Goal: Task Accomplishment & Management: Manage account settings

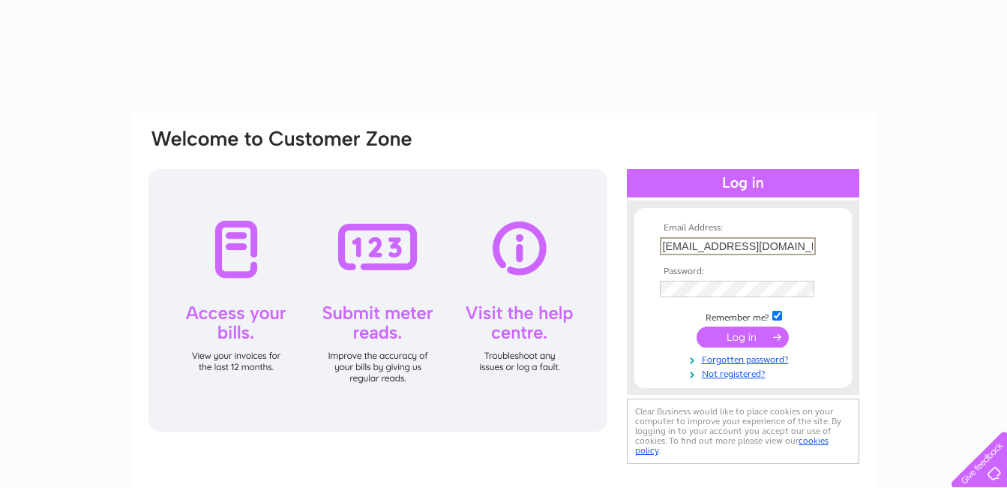
click at [741, 341] on input "submit" at bounding box center [743, 336] width 92 height 21
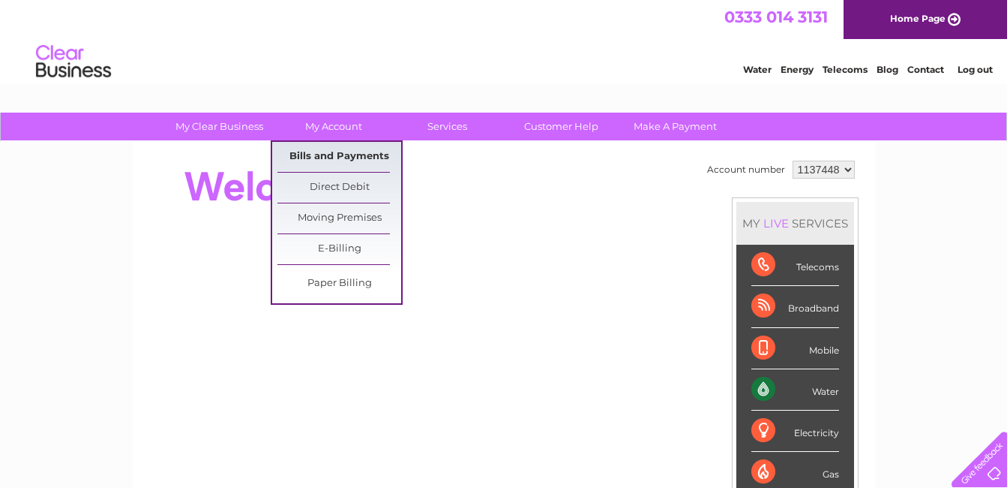
click at [344, 154] on link "Bills and Payments" at bounding box center [340, 157] width 124 height 30
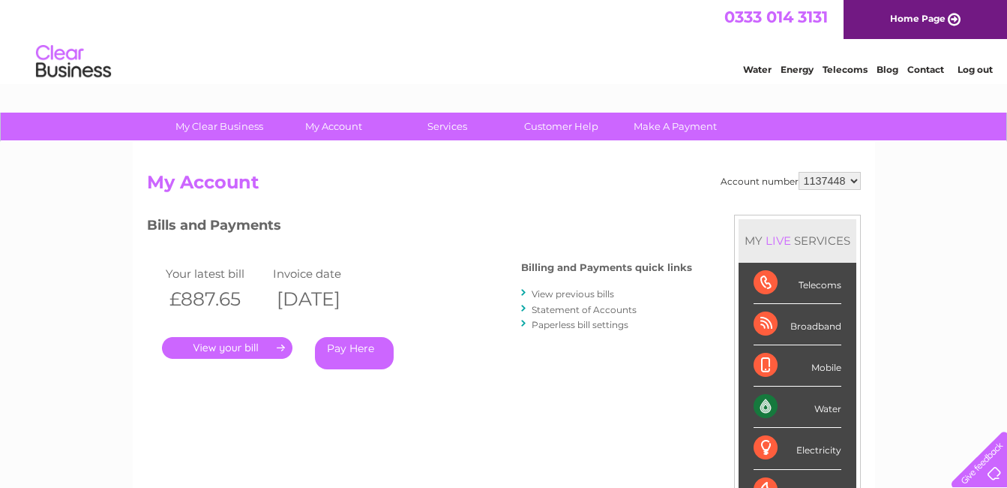
click at [250, 353] on link "." at bounding box center [227, 348] width 131 height 22
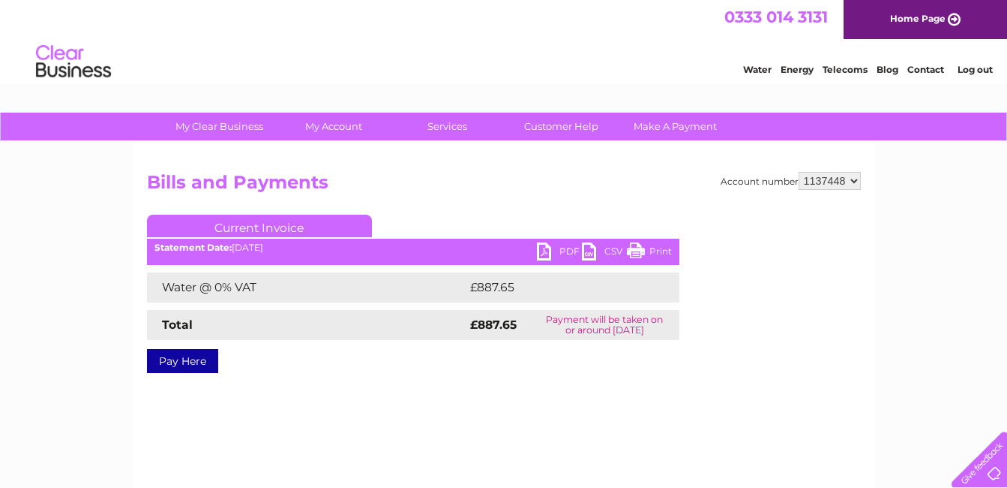
click at [553, 247] on link "PDF" at bounding box center [559, 253] width 45 height 22
